Goal: Complete application form

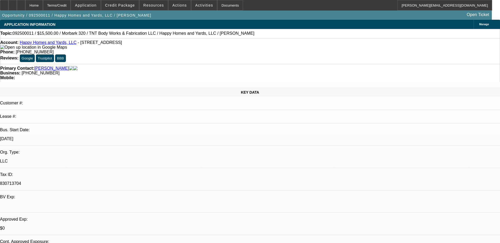
select select "0"
select select "2"
select select "0"
select select "6"
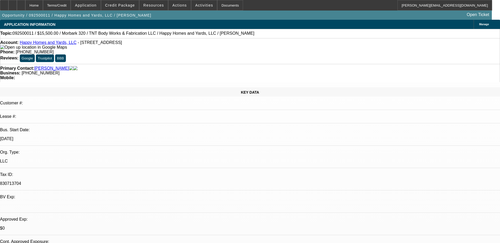
select select "0"
select select "6"
select select "0"
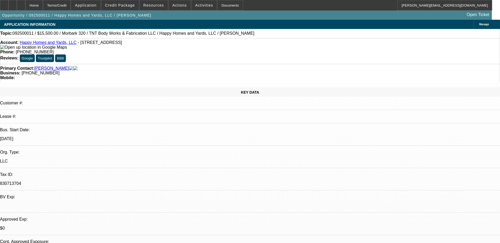
select select "0"
select select "6"
select select "0"
select select "2"
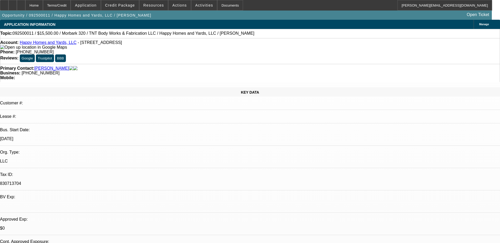
select select "2"
select select "0"
select select "6"
